Goal: Navigation & Orientation: Find specific page/section

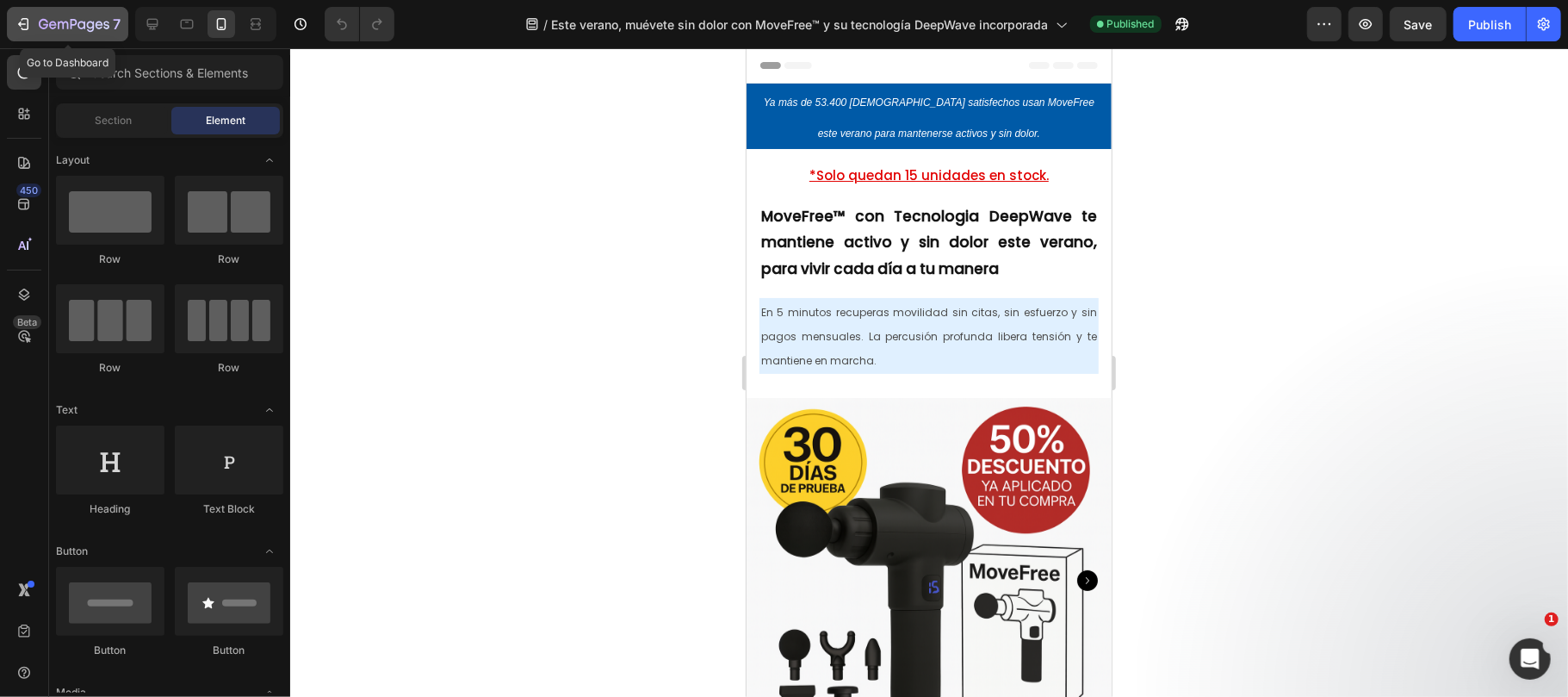
click at [105, 23] on icon "button" at bounding box center [74, 25] width 71 height 14
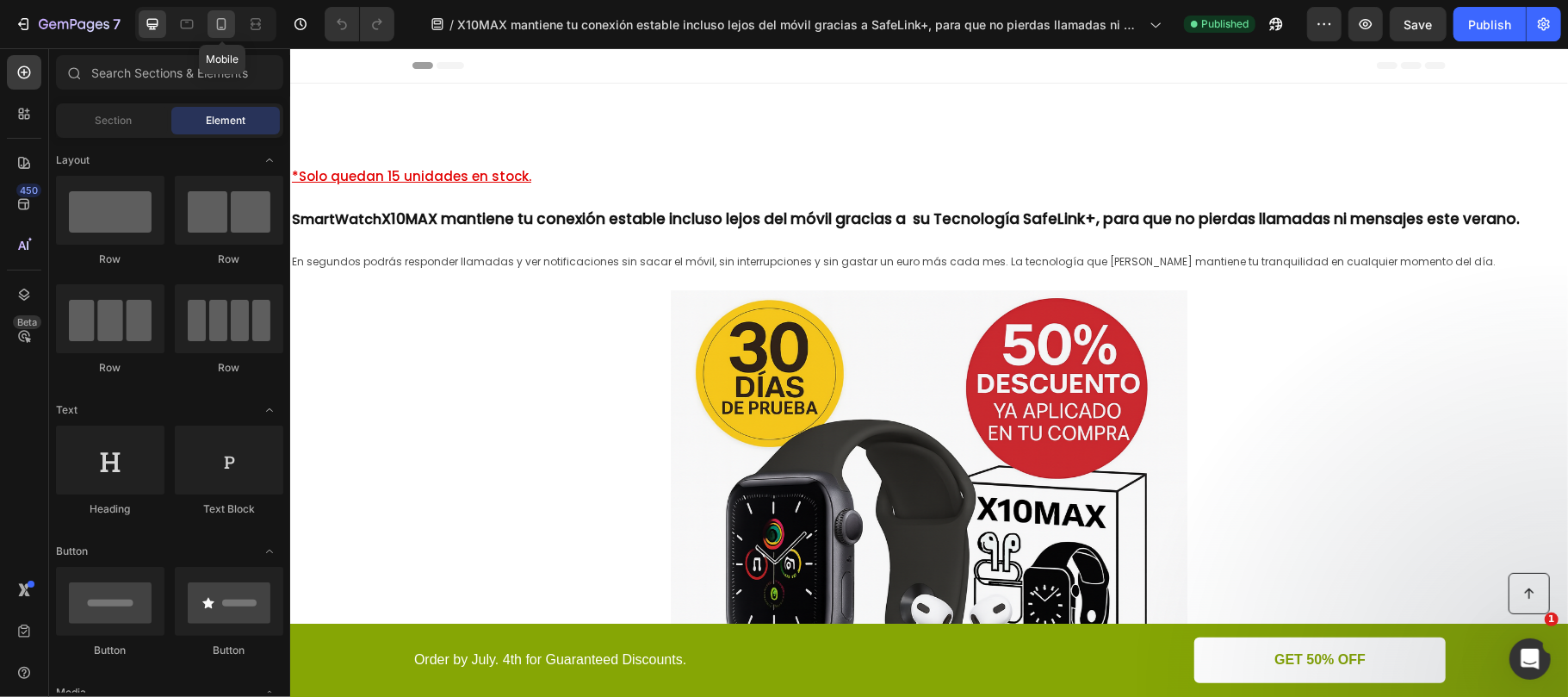
click at [218, 25] on icon at bounding box center [221, 24] width 9 height 12
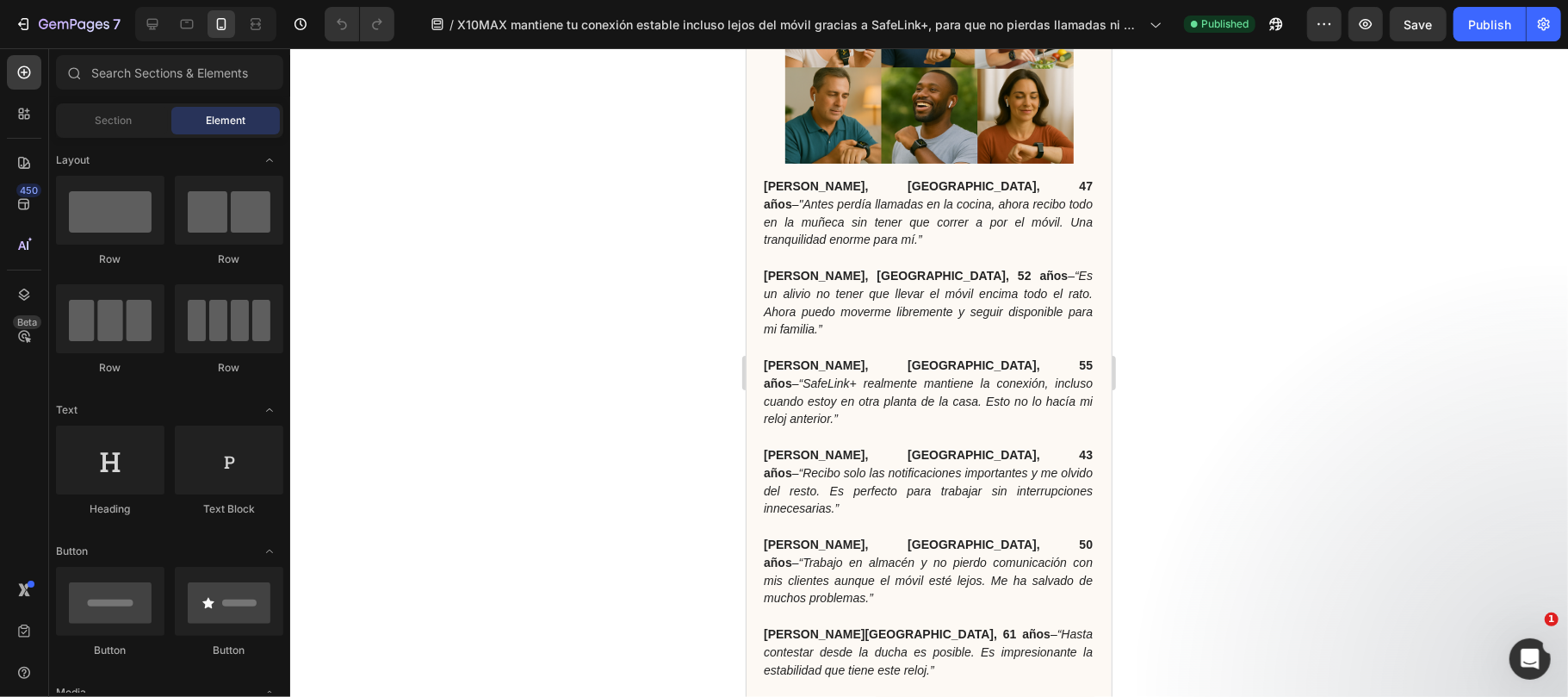
scroll to position [4364, 0]
